Goal: Book appointment/travel/reservation

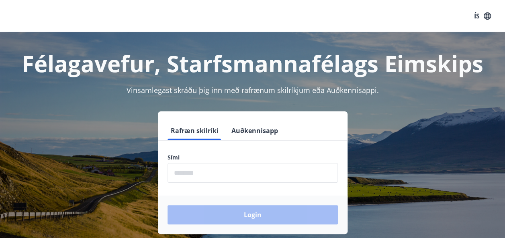
click at [219, 169] on input "phone" at bounding box center [252, 173] width 170 height 20
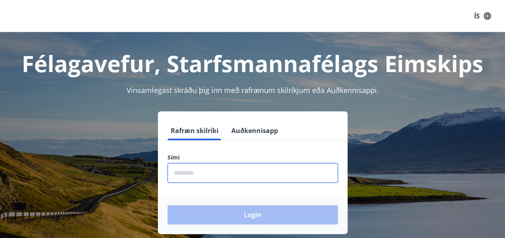
type input "********"
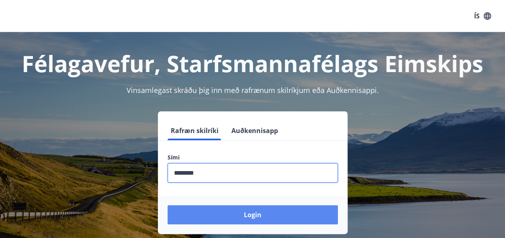
click at [279, 208] on button "Login" at bounding box center [252, 215] width 170 height 19
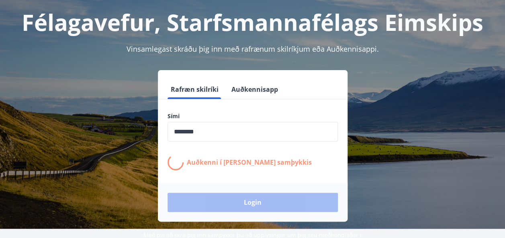
scroll to position [98, 0]
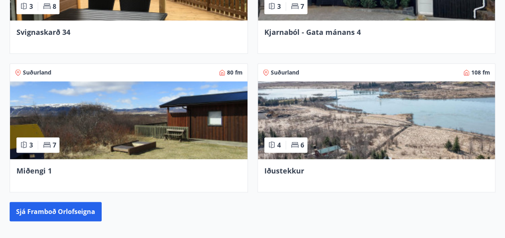
scroll to position [401, 0]
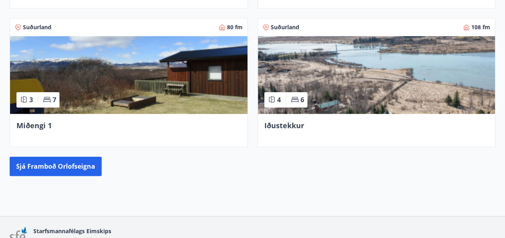
click at [391, 77] on img at bounding box center [376, 75] width 237 height 78
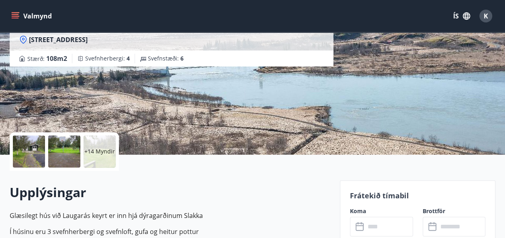
scroll to position [120, 0]
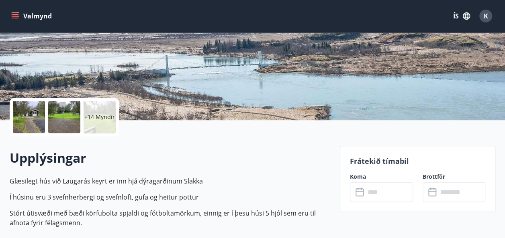
click at [369, 195] on input "text" at bounding box center [389, 193] width 48 height 20
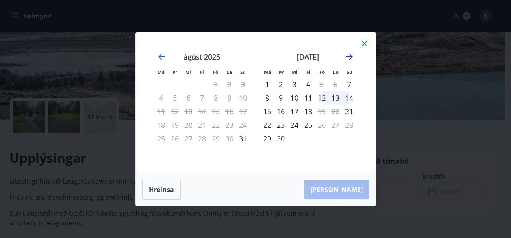
click at [348, 57] on icon "Move forward to switch to the next month." at bounding box center [349, 57] width 6 height 6
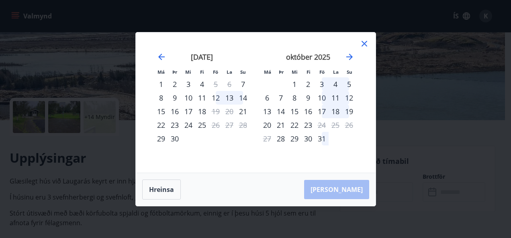
click at [321, 96] on div "10" at bounding box center [322, 98] width 14 height 14
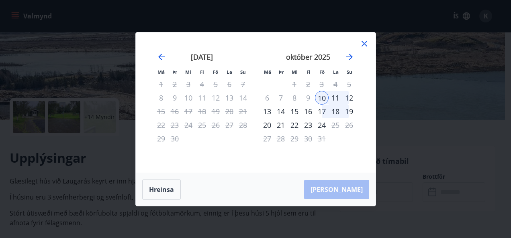
click at [318, 96] on div "10" at bounding box center [322, 98] width 14 height 14
click at [334, 99] on div "11" at bounding box center [335, 98] width 14 height 14
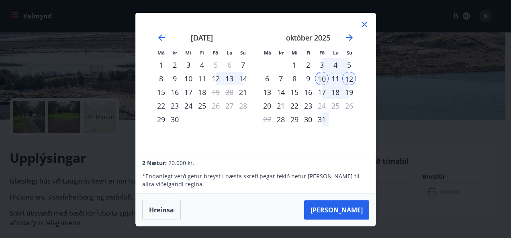
click at [336, 78] on div "11" at bounding box center [335, 79] width 14 height 14
click at [324, 78] on div "10" at bounding box center [322, 79] width 14 height 14
click at [336, 79] on div "11" at bounding box center [335, 79] width 14 height 14
click at [323, 61] on div "3" at bounding box center [322, 65] width 14 height 14
click at [332, 62] on div "4" at bounding box center [335, 65] width 14 height 14
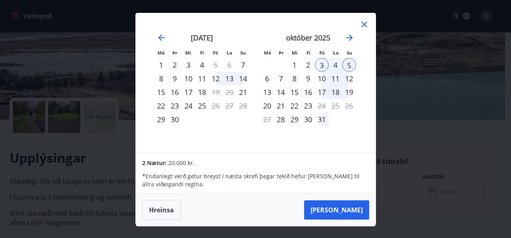
click at [336, 63] on div "4" at bounding box center [335, 65] width 14 height 14
click at [332, 66] on div "4" at bounding box center [335, 65] width 14 height 14
click at [322, 64] on div "3" at bounding box center [322, 65] width 14 height 14
click at [321, 79] on div "10" at bounding box center [322, 79] width 14 height 14
click at [345, 78] on div "12" at bounding box center [349, 79] width 14 height 14
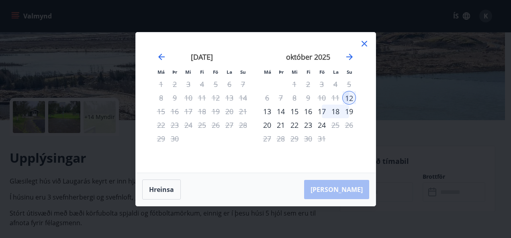
click at [321, 114] on div "17" at bounding box center [322, 112] width 14 height 14
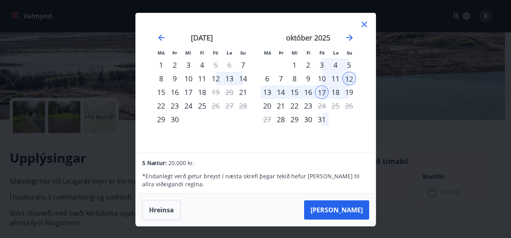
click at [322, 63] on div "3" at bounding box center [322, 65] width 14 height 14
click at [345, 63] on div "5" at bounding box center [349, 65] width 14 height 14
click at [366, 28] on icon at bounding box center [364, 25] width 10 height 10
